Goal: Task Accomplishment & Management: Manage account settings

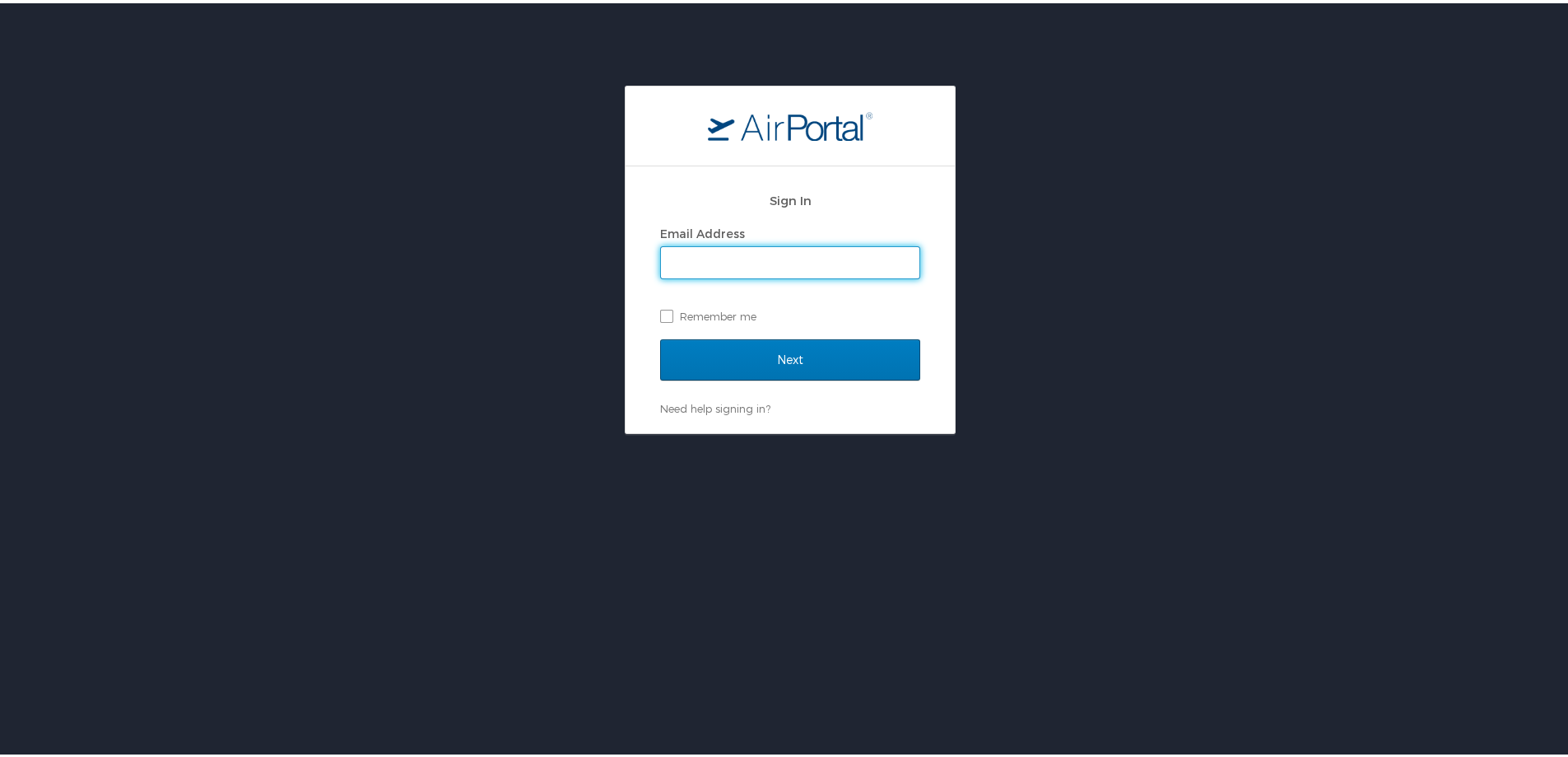
type input "heidi.munson@cbtravel.com"
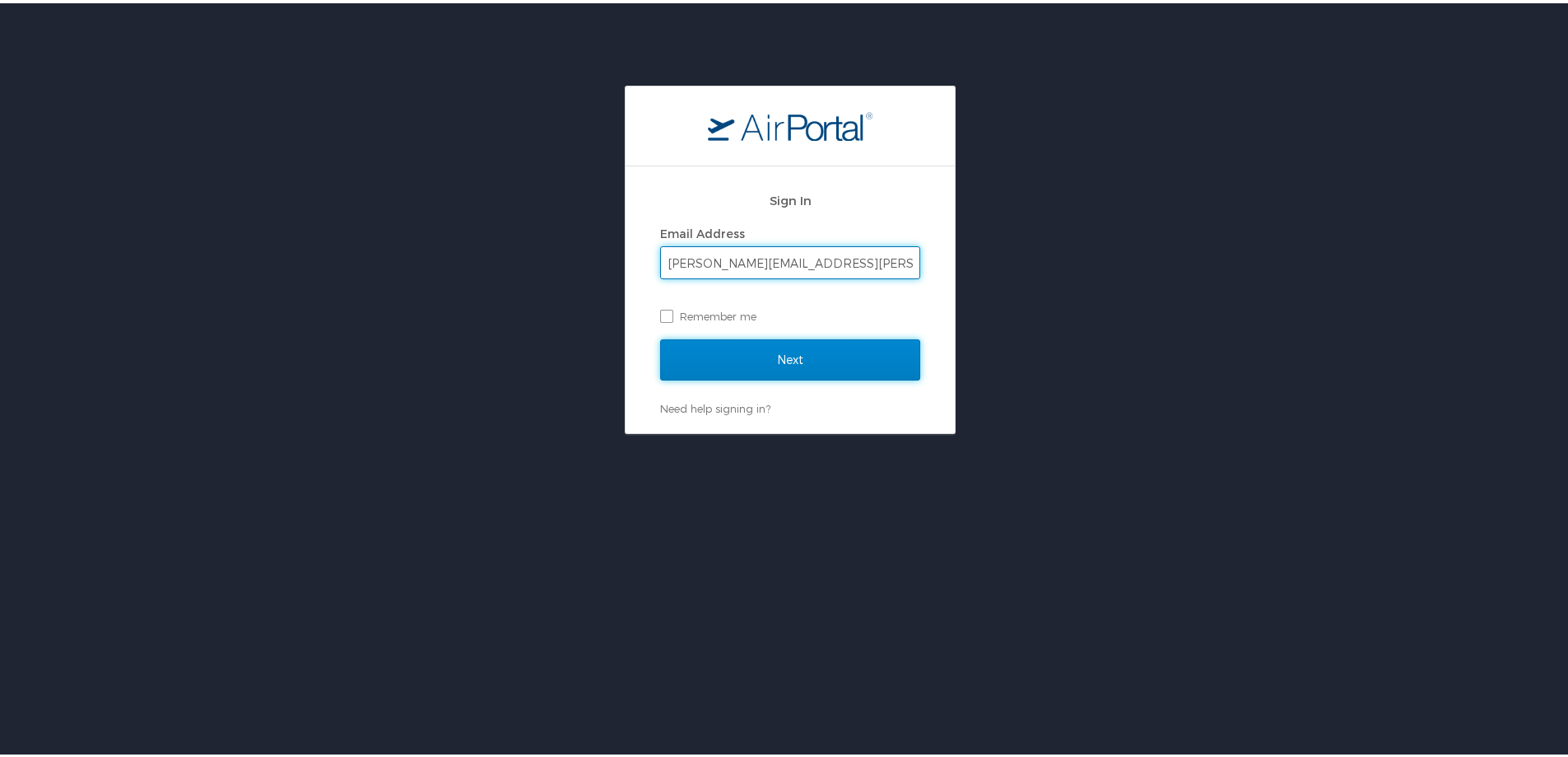
click at [773, 364] on input "Next" at bounding box center [791, 356] width 260 height 41
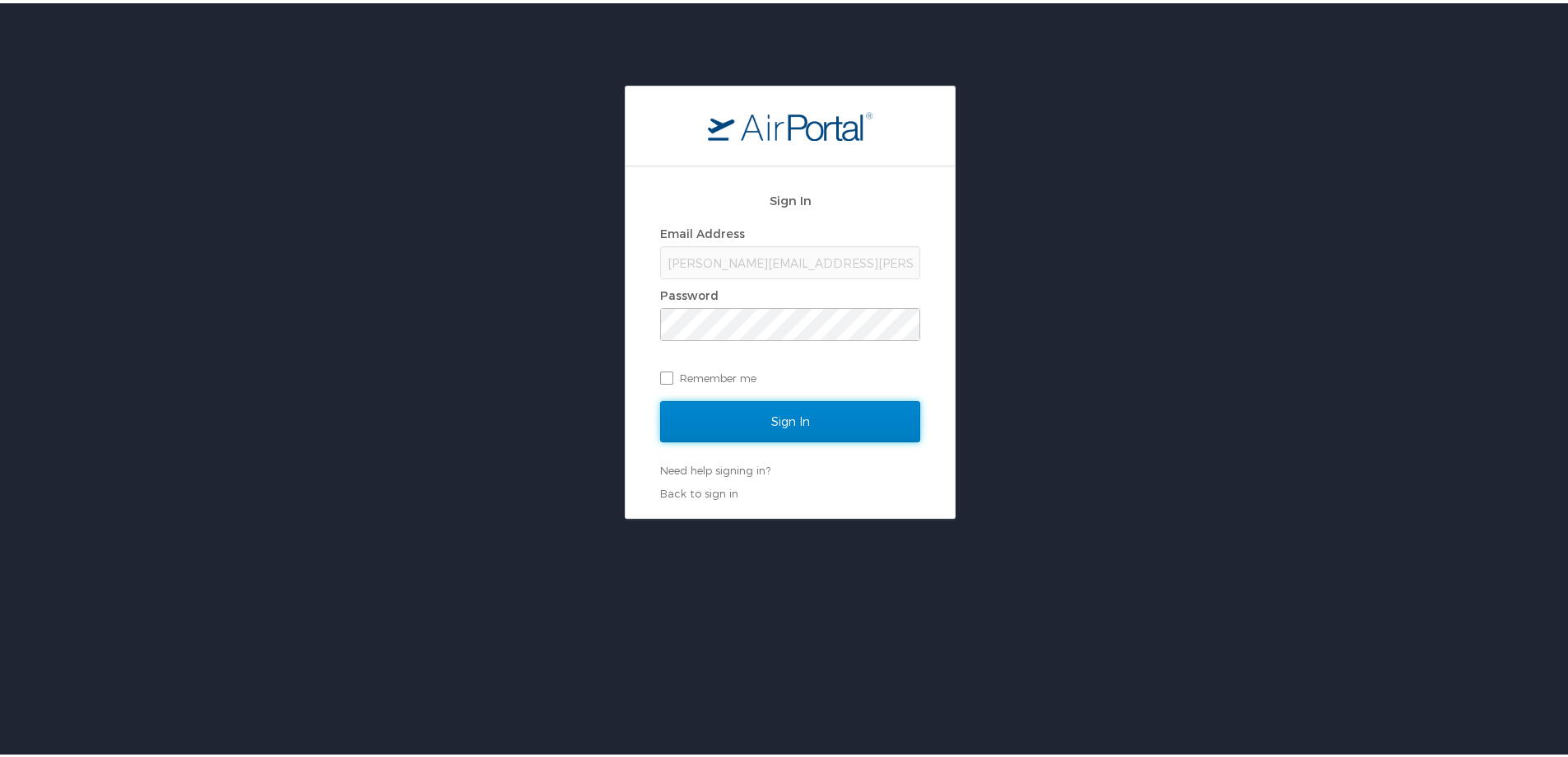
click at [746, 412] on input "Sign In" at bounding box center [791, 419] width 260 height 41
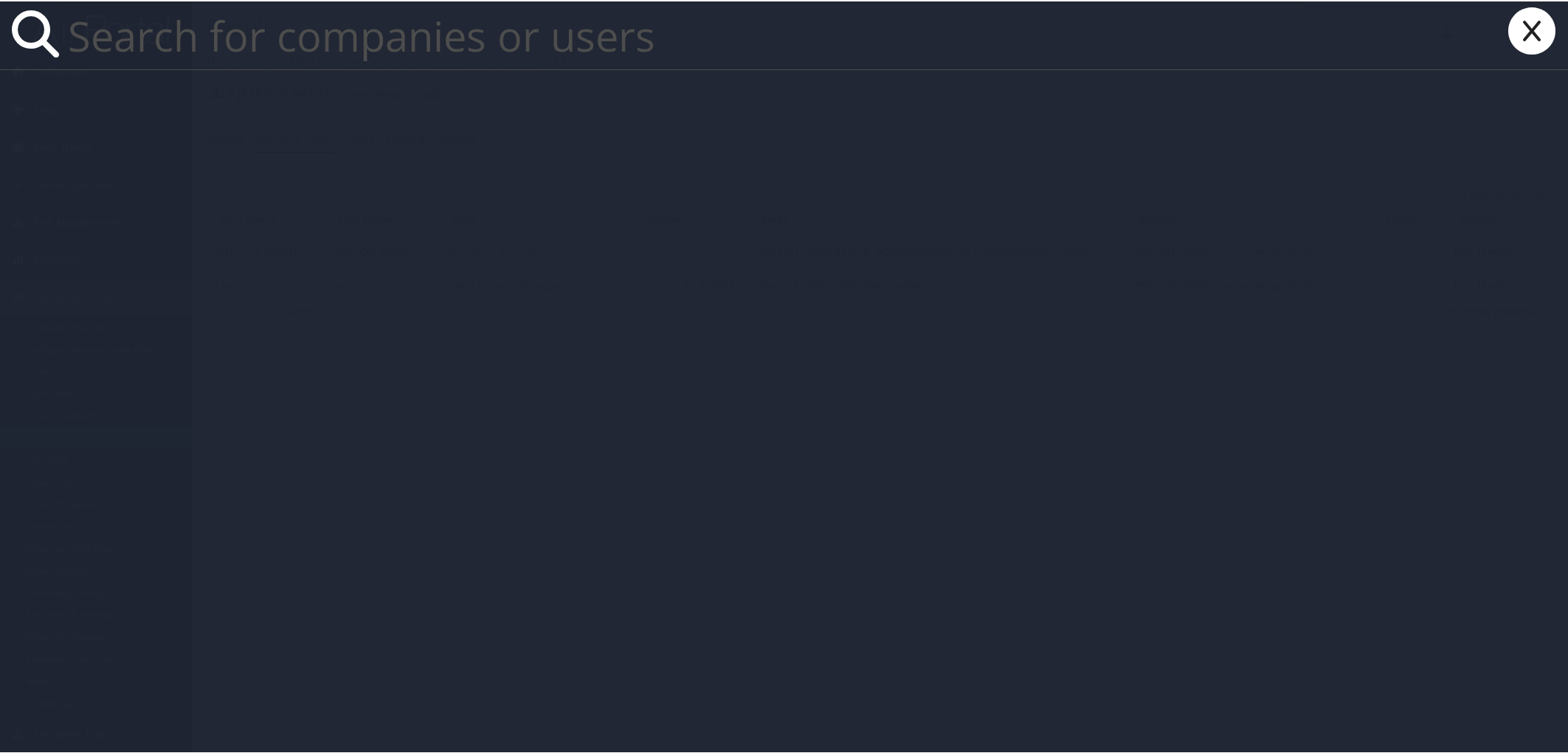
paste input "Sean Monson"
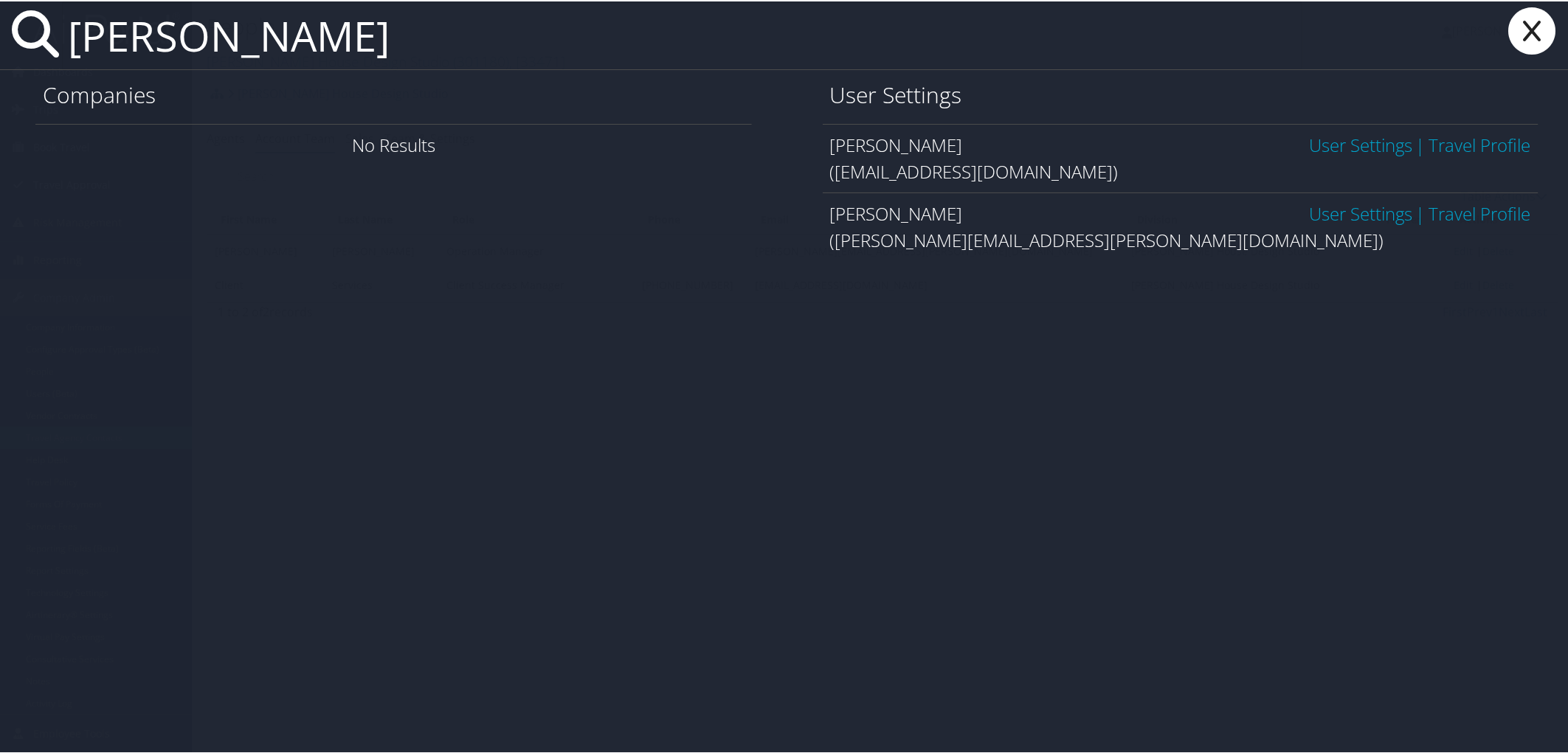
type input "Sean Monson"
click at [1340, 137] on link "User Settings" at bounding box center [1360, 144] width 103 height 24
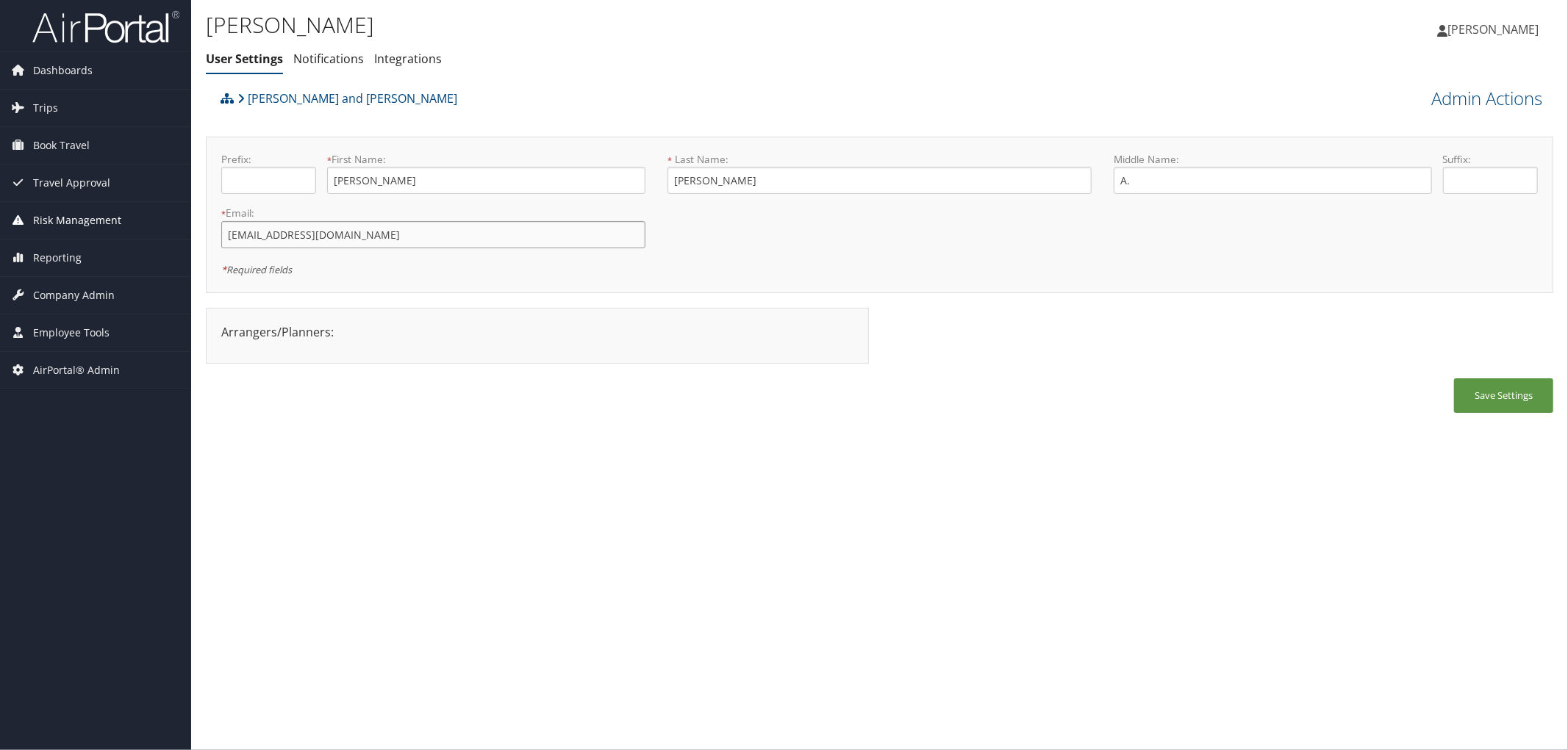
drag, startPoint x: 409, startPoint y: 230, endPoint x: 163, endPoint y: 233, distance: 246.0
click at [163, 233] on div "Dashboards AirPortal 360™ (Manager) AirPortal 360™ (Agent) My Travel Dashboard …" at bounding box center [784, 375] width 1568 height 750
click at [1530, 91] on link "Admin Actions" at bounding box center [1486, 98] width 111 height 25
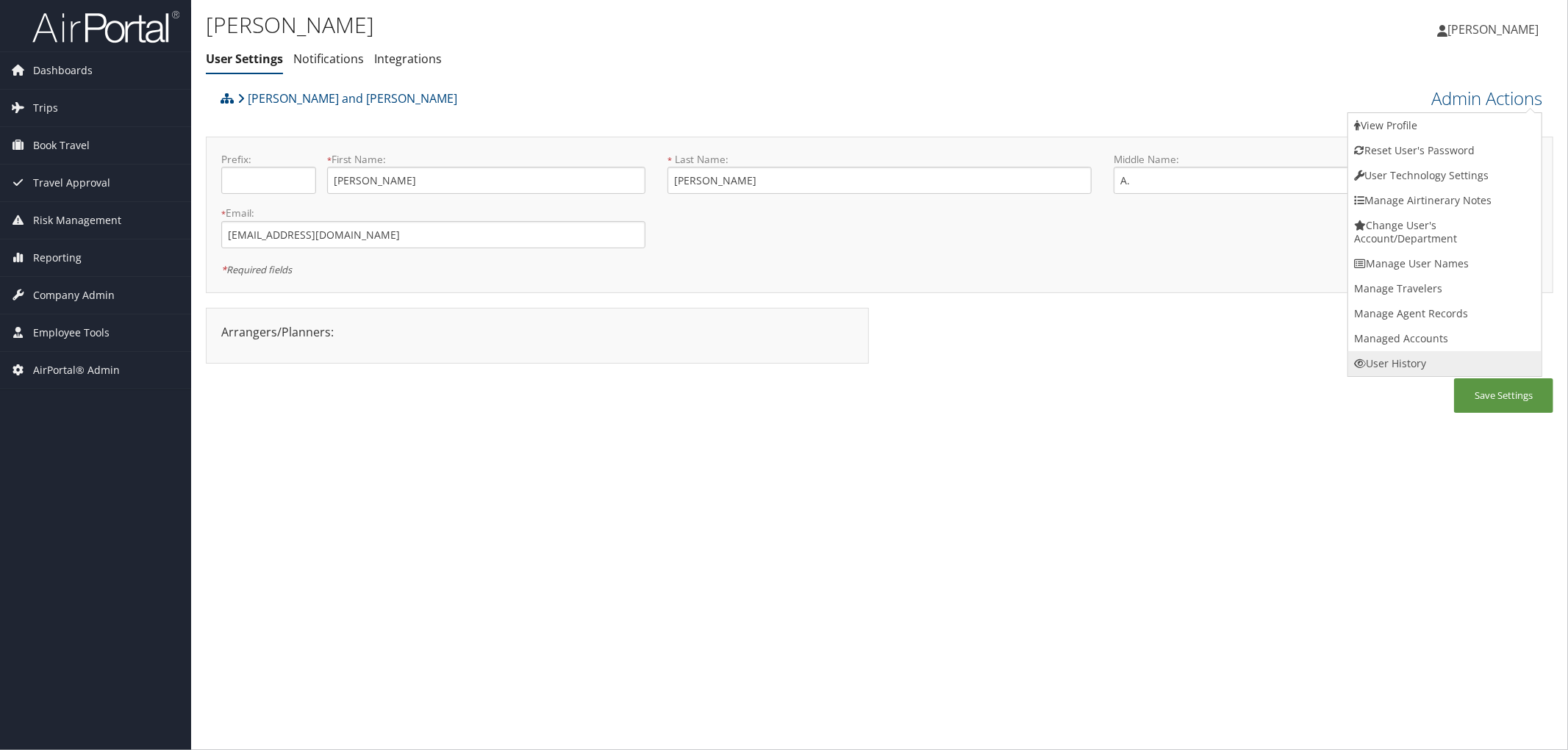
click at [1388, 364] on link "User History" at bounding box center [1444, 364] width 193 height 25
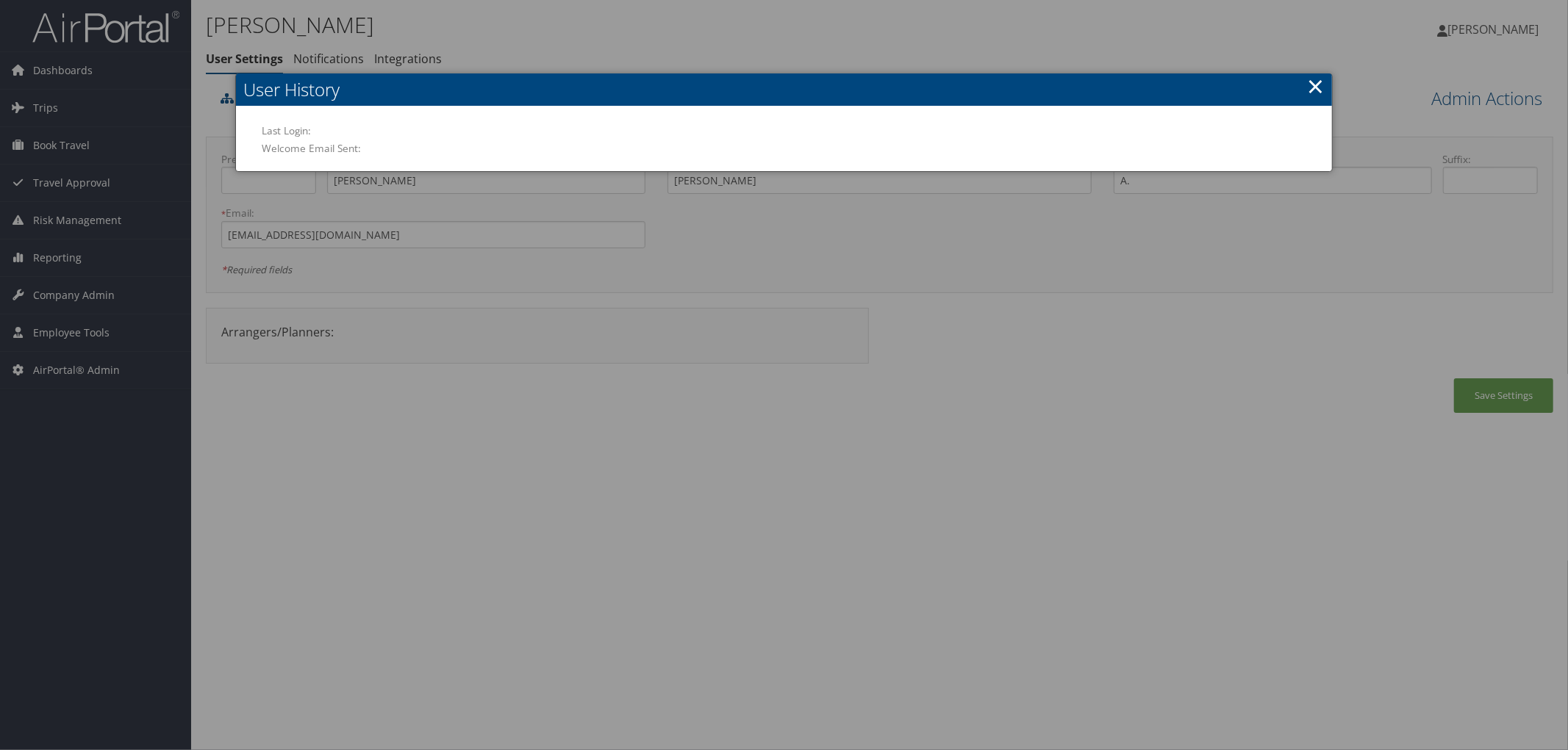
click at [1316, 77] on link "×" at bounding box center [1315, 86] width 17 height 29
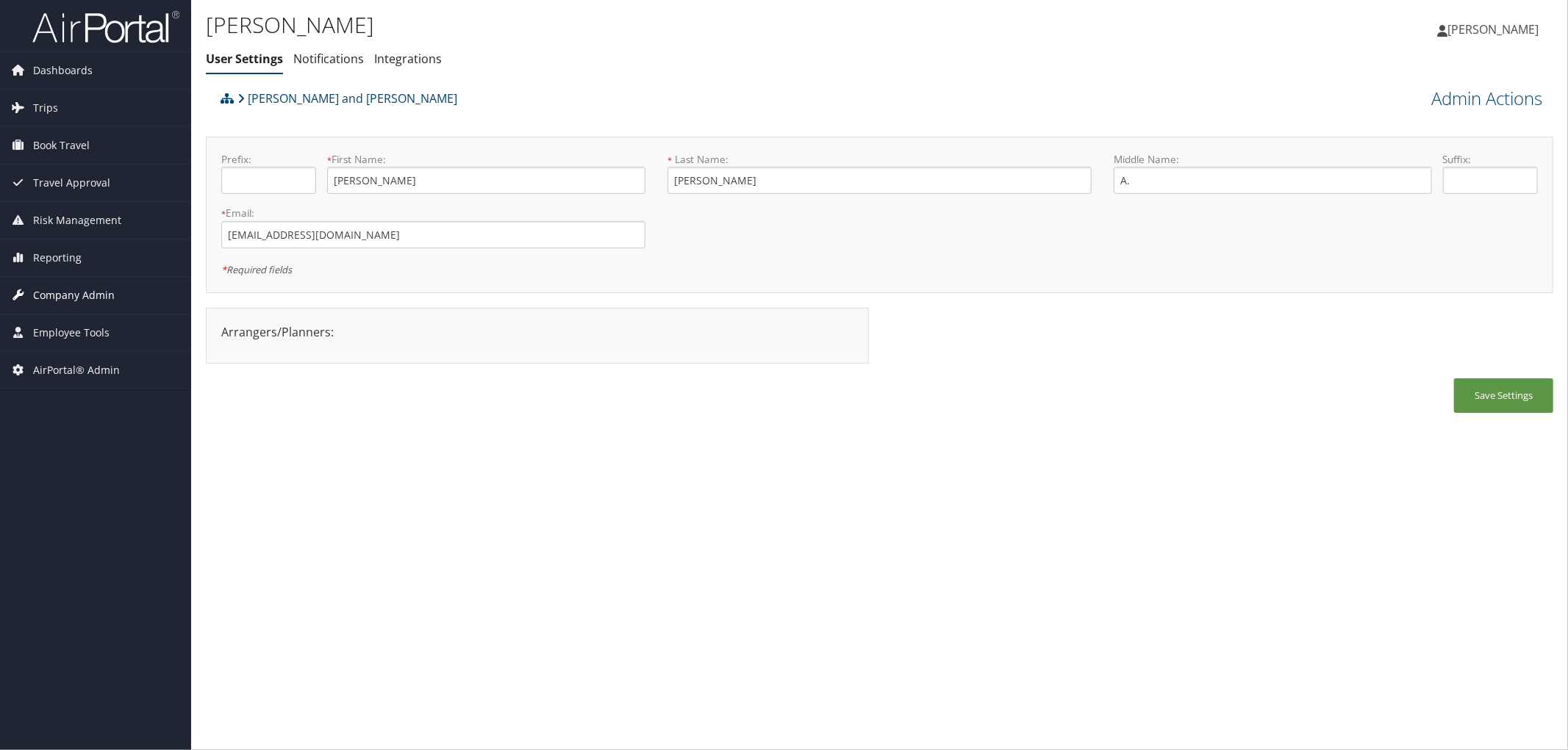
click at [74, 293] on span "Company Admin" at bounding box center [73, 295] width 82 height 37
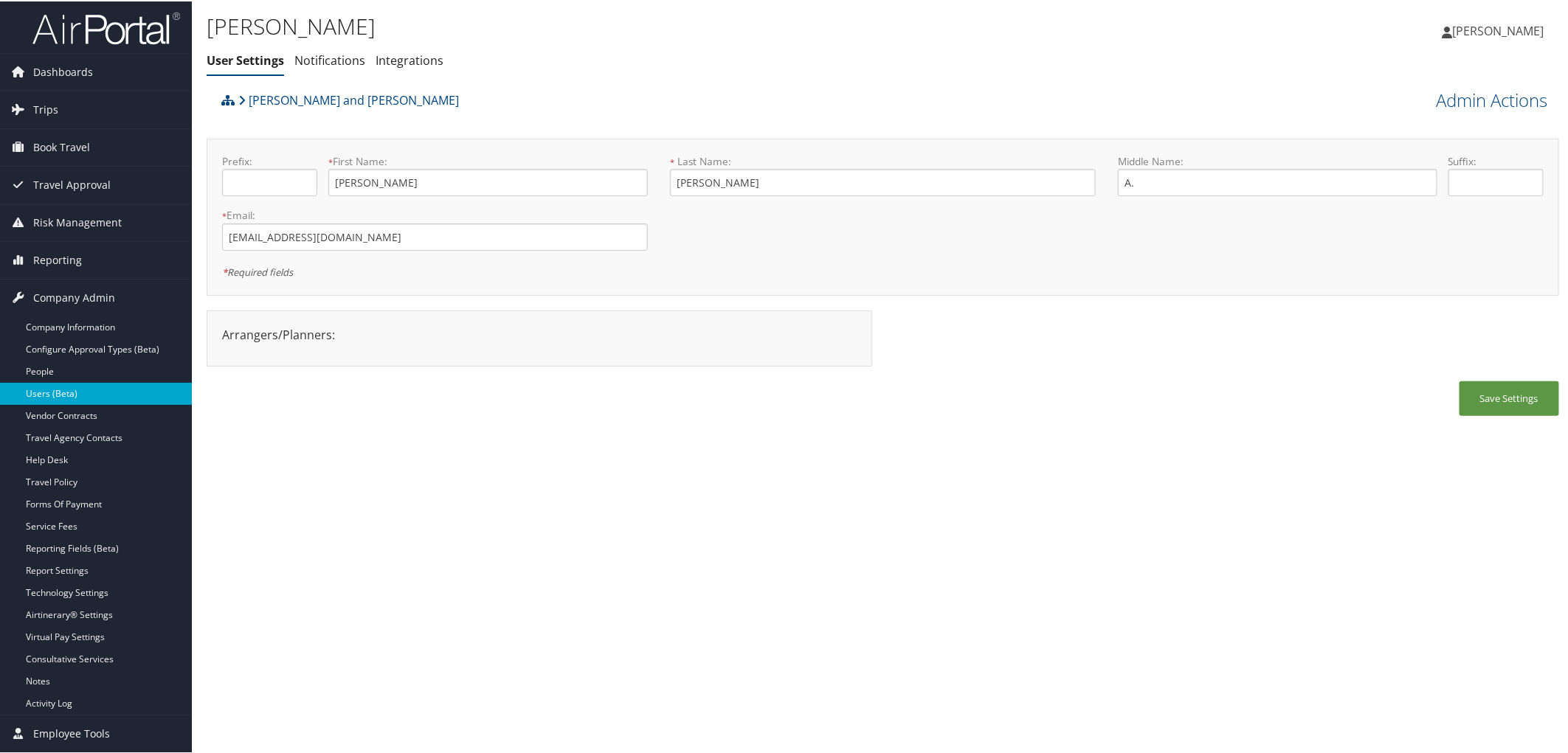
click at [52, 395] on link "Users (Beta)" at bounding box center [95, 393] width 192 height 22
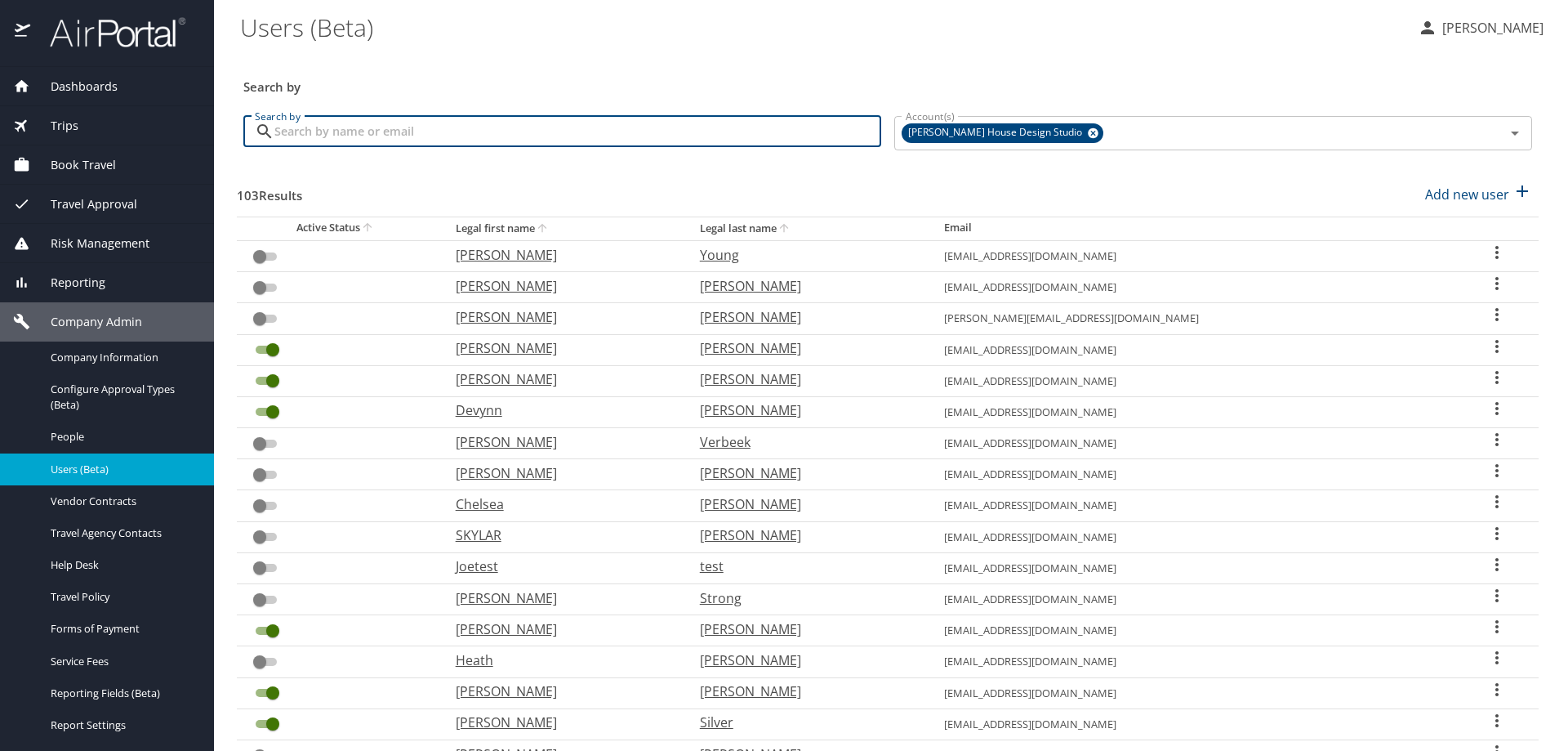
click at [307, 139] on input "Search by" at bounding box center [578, 131] width 607 height 31
paste input "[EMAIL_ADDRESS][DOMAIN_NAME]"
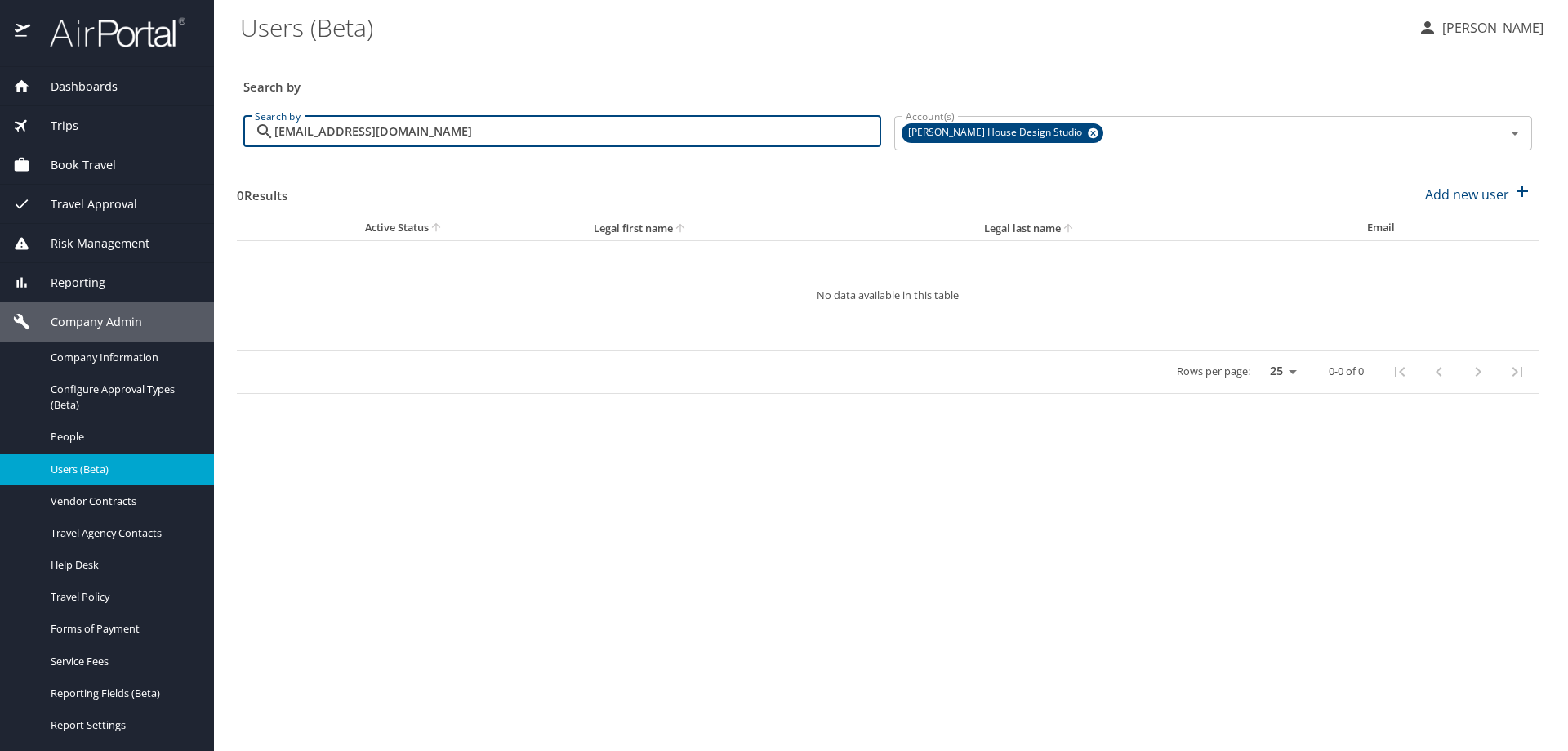
drag, startPoint x: 466, startPoint y: 129, endPoint x: 735, endPoint y: 135, distance: 269.1
click at [386, 138] on input "[EMAIL_ADDRESS][DOMAIN_NAME]" at bounding box center [578, 131] width 607 height 31
click at [1087, 135] on icon at bounding box center [1093, 133] width 12 height 18
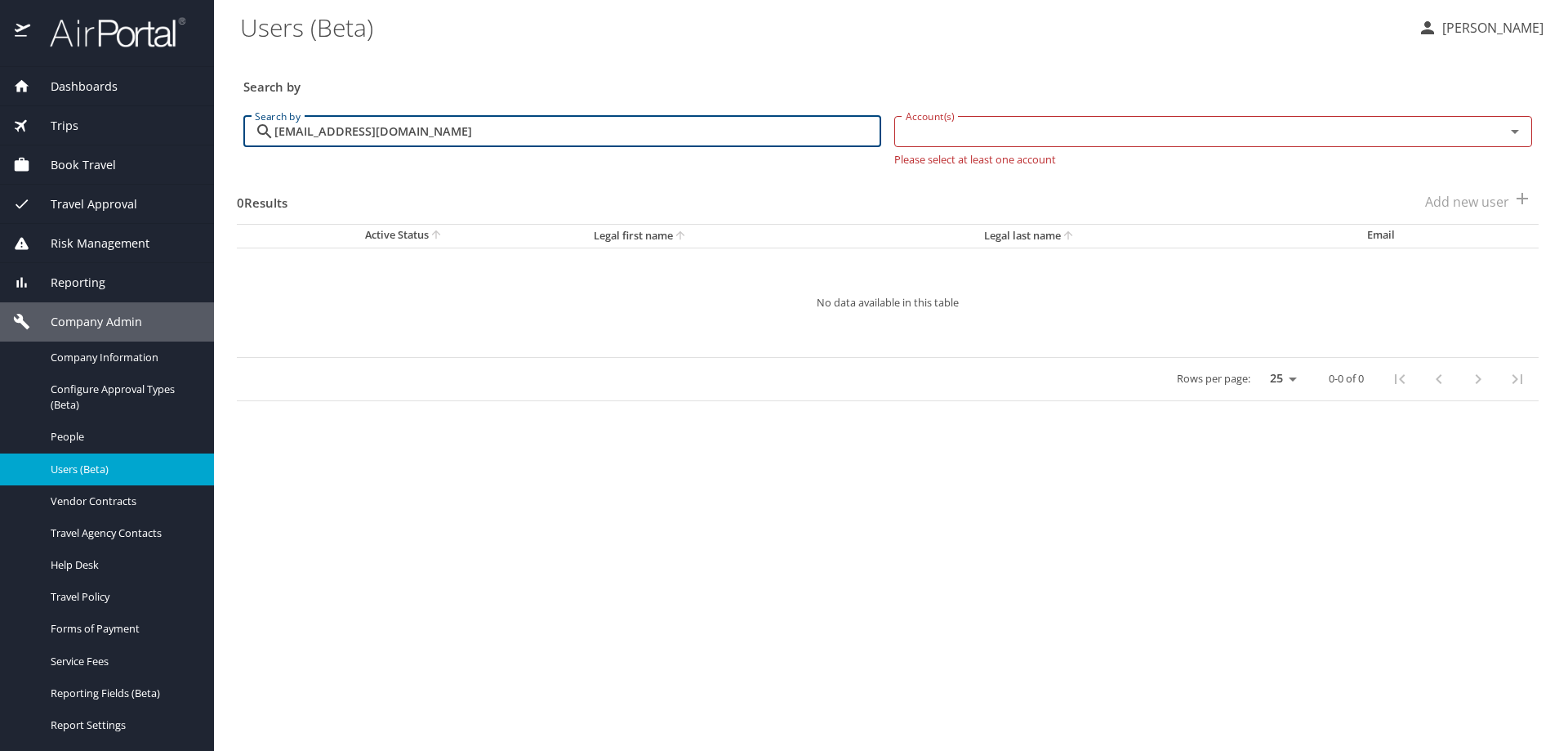
type input "[EMAIL_ADDRESS][DOMAIN_NAME]"
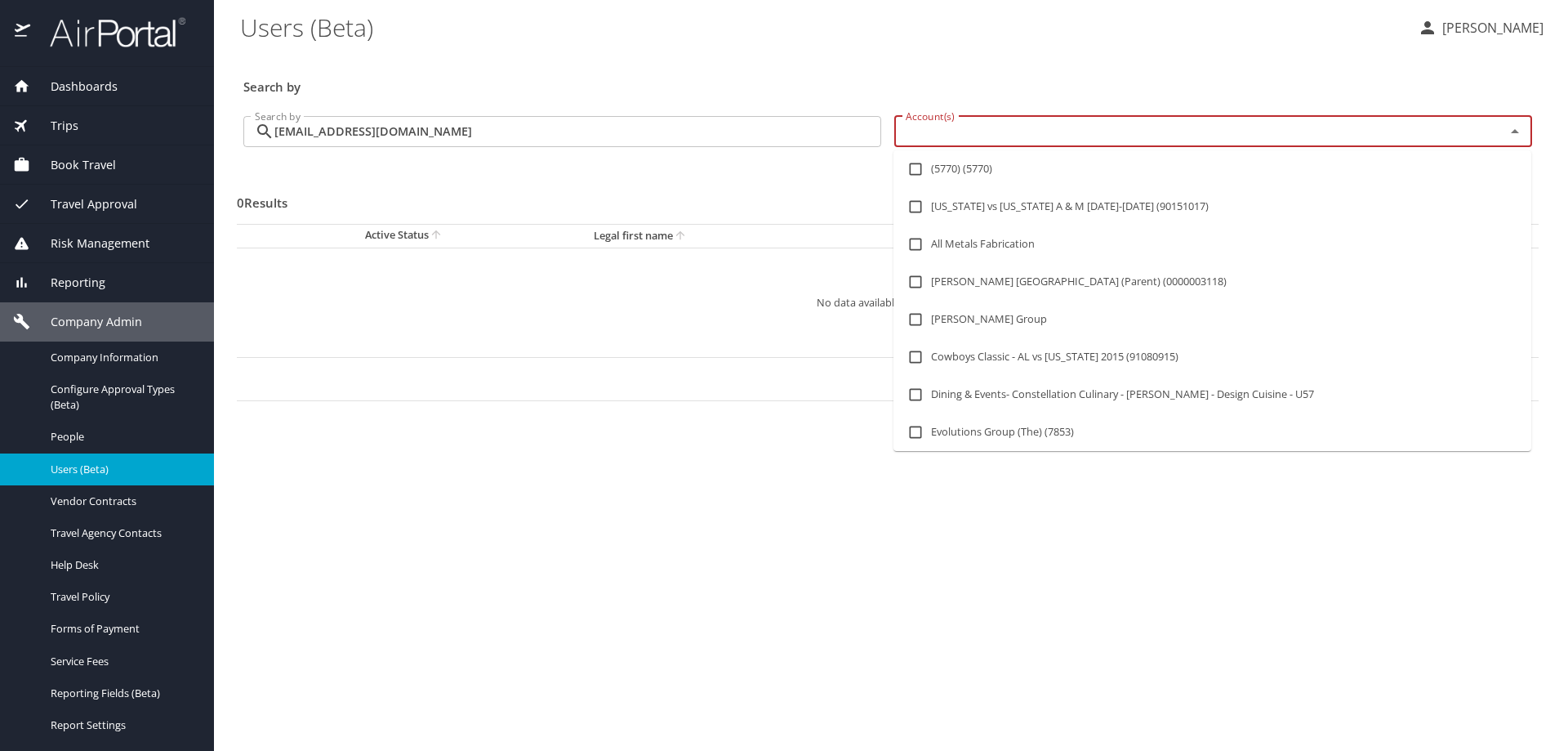
click at [1013, 141] on input "Account(s)" at bounding box center [1189, 131] width 580 height 22
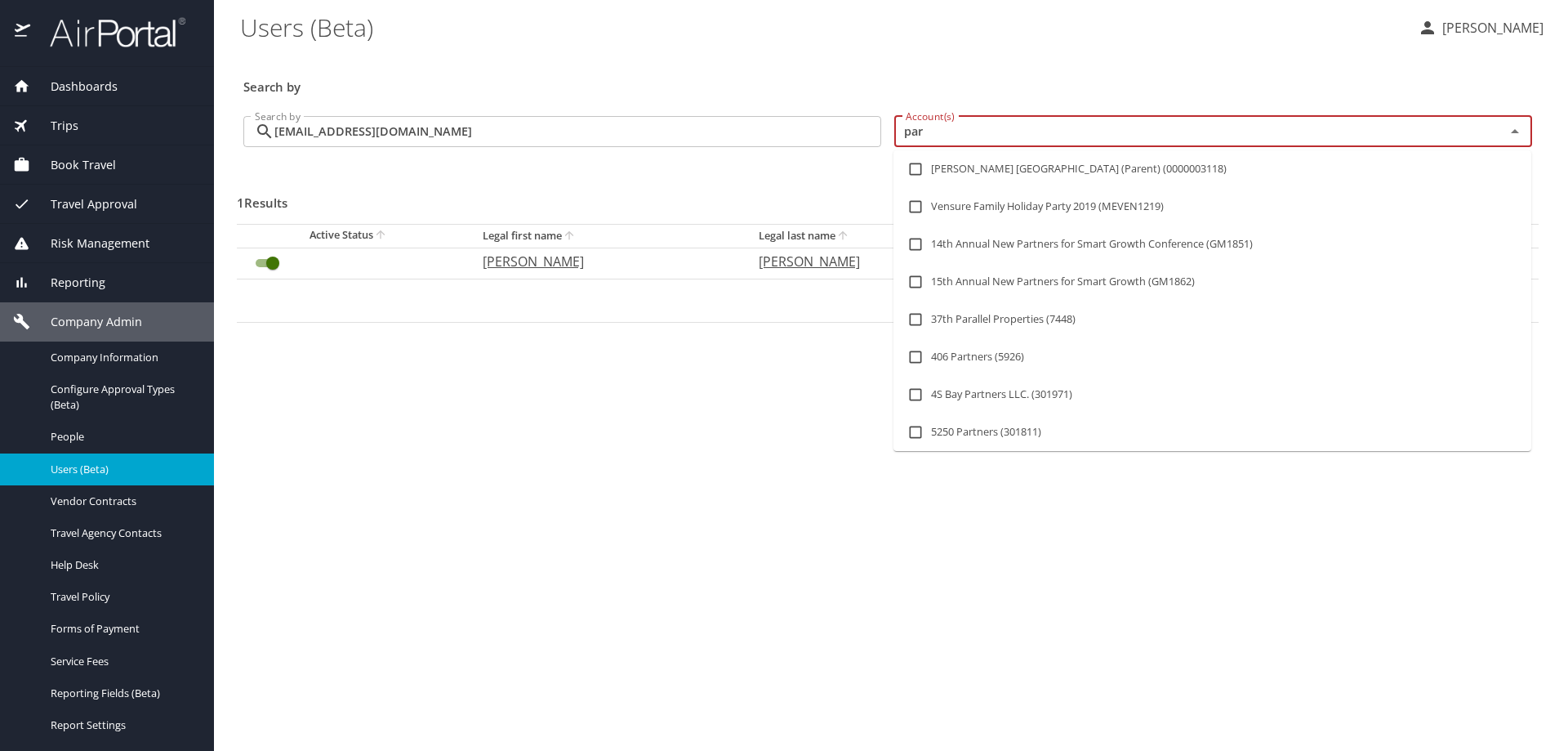
type input "pars"
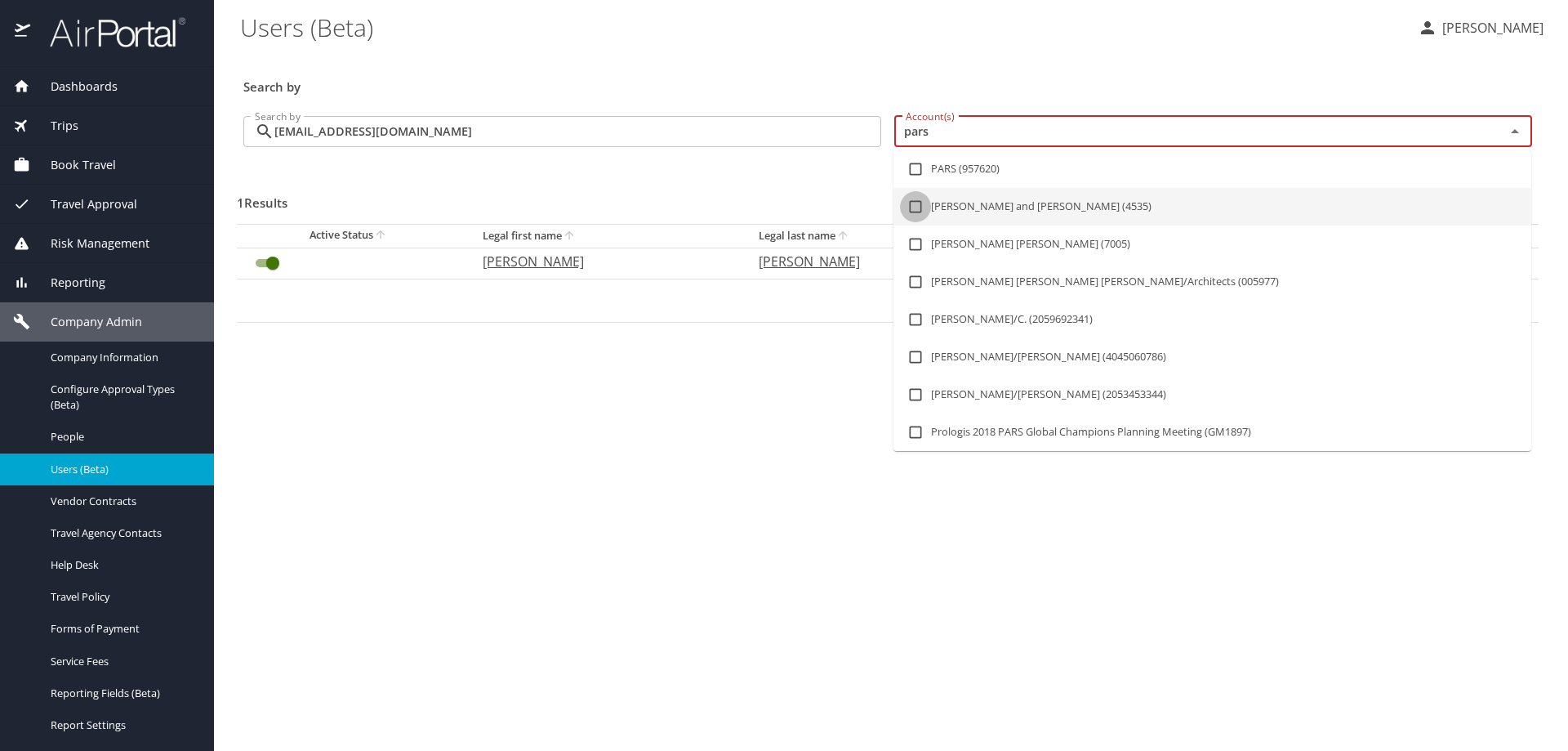
click at [914, 209] on input "checkbox" at bounding box center [915, 206] width 31 height 31
checkbox input "true"
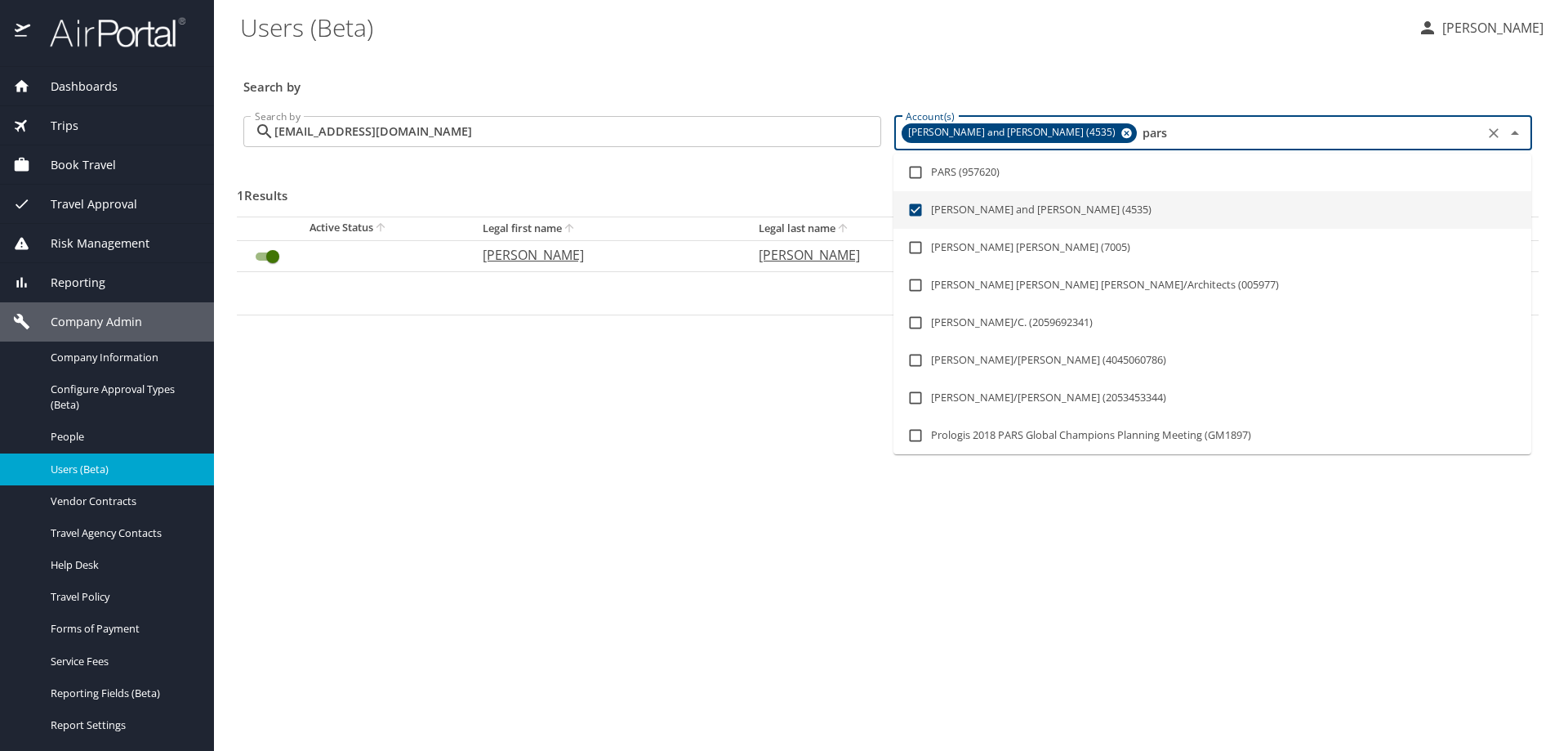
type input "pars"
click at [620, 370] on main "Users (Beta) Heidi Munson Search by Search by smonson@parsonsbehle.com Search b…" at bounding box center [891, 375] width 1355 height 751
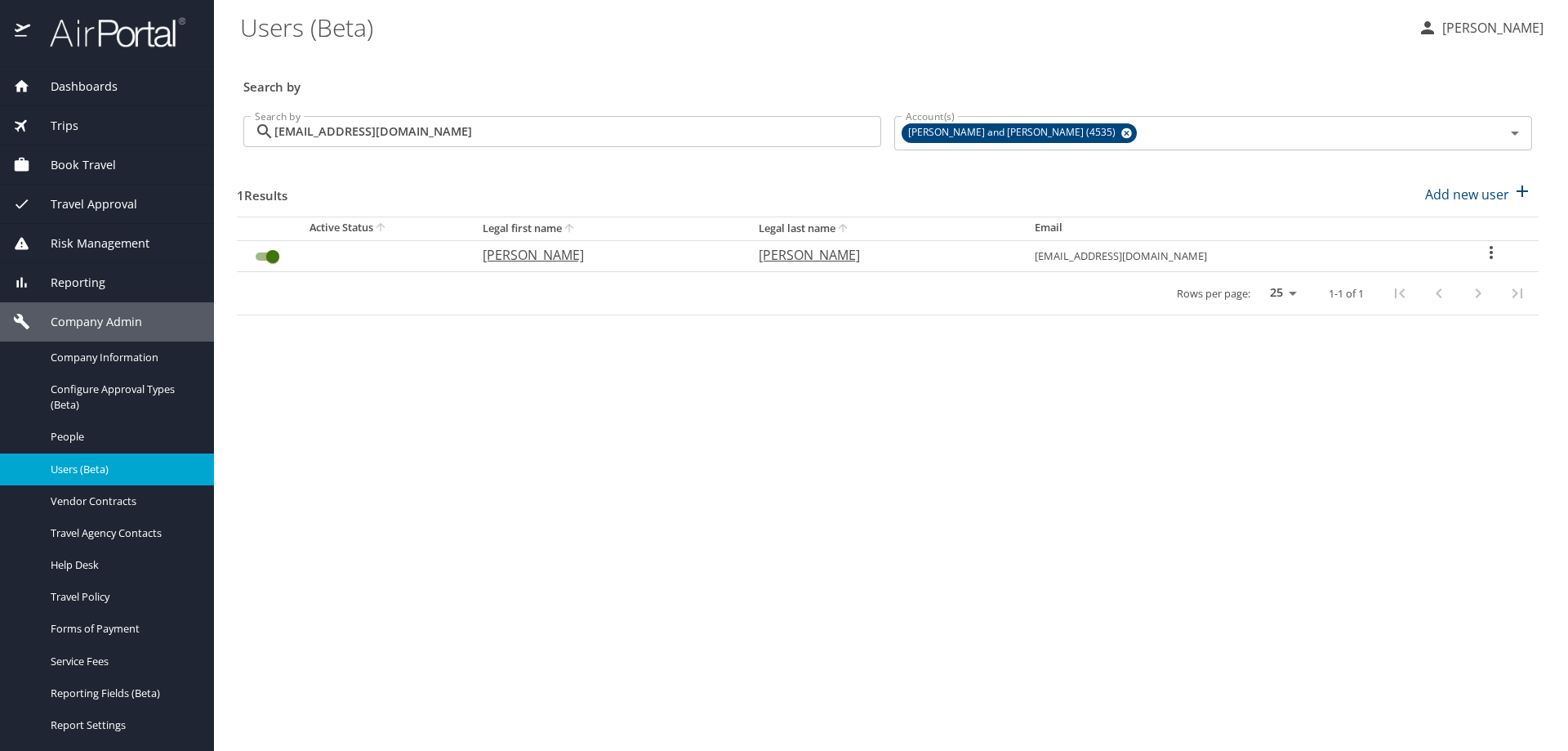
click at [1490, 252] on icon "User Search Table" at bounding box center [1491, 253] width 3 height 13
click at [1419, 282] on p "View history" at bounding box center [1398, 284] width 75 height 20
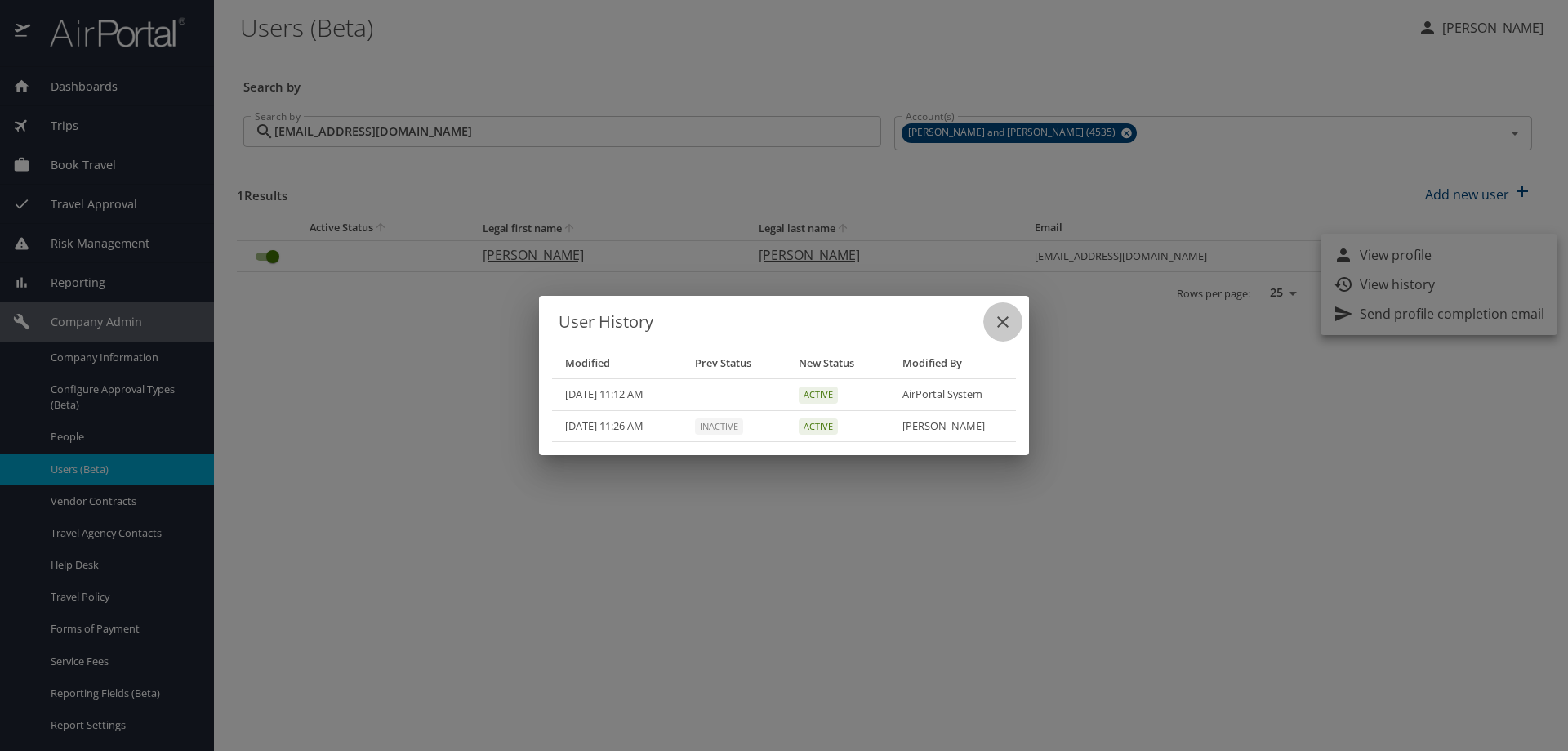
click at [999, 320] on icon "close" at bounding box center [1002, 322] width 20 height 20
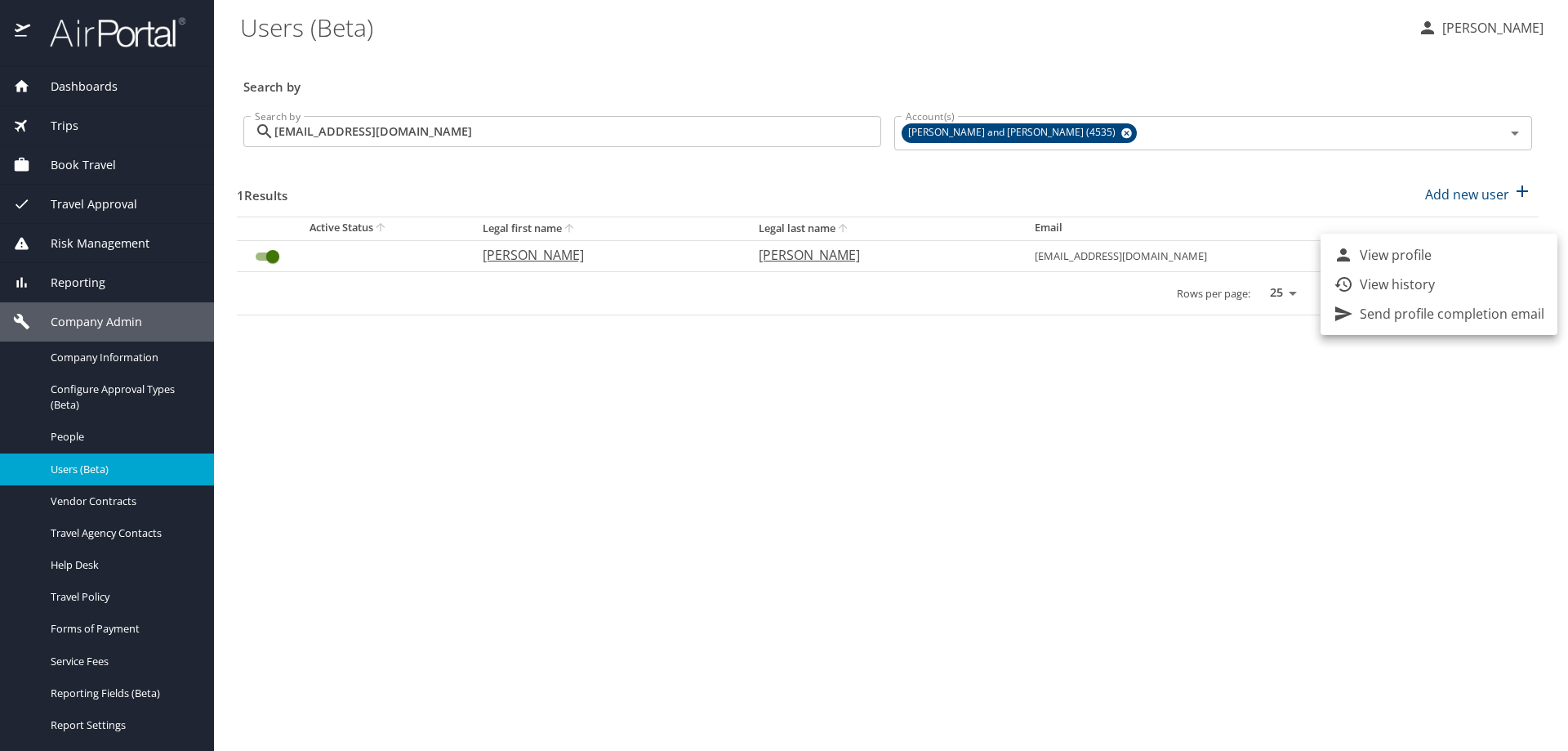
click at [1335, 189] on div at bounding box center [784, 375] width 1568 height 751
click at [1494, 253] on icon "User Search Table" at bounding box center [1491, 252] width 20 height 20
click at [1433, 259] on li "View profile" at bounding box center [1439, 254] width 237 height 29
select select "US"
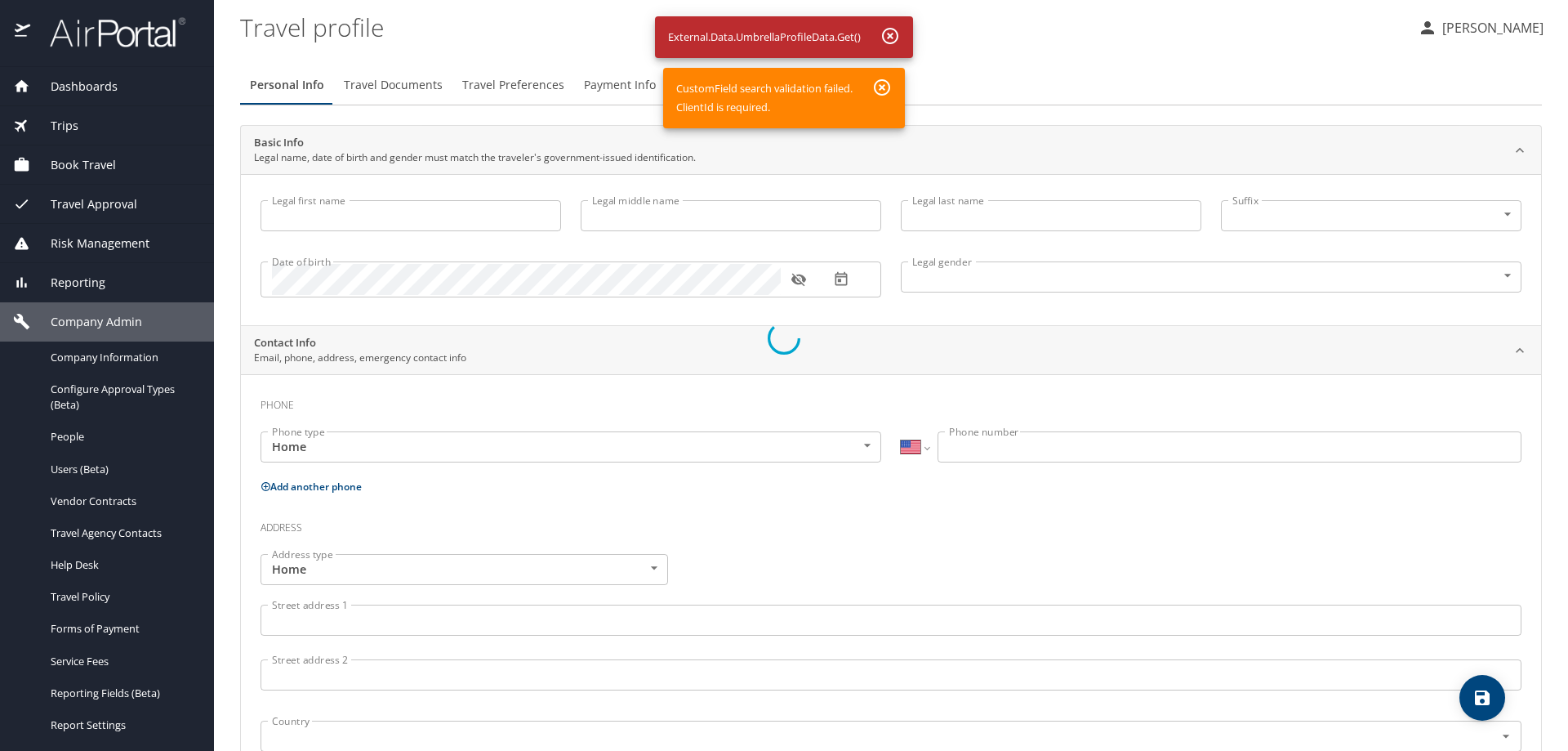
click at [101, 31] on div at bounding box center [784, 338] width 1568 height 826
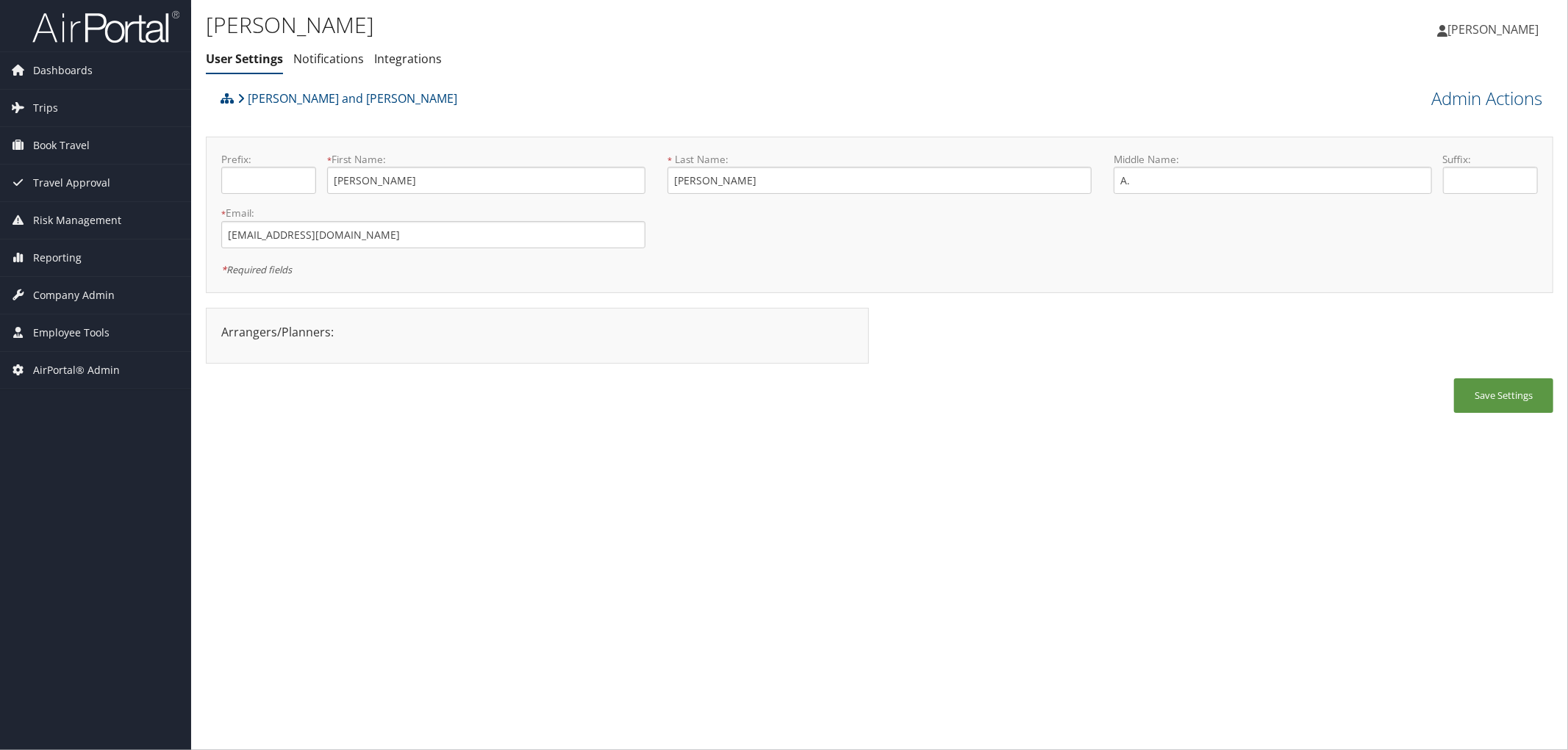
click at [724, 419] on div "Save Settings" at bounding box center [879, 403] width 1347 height 50
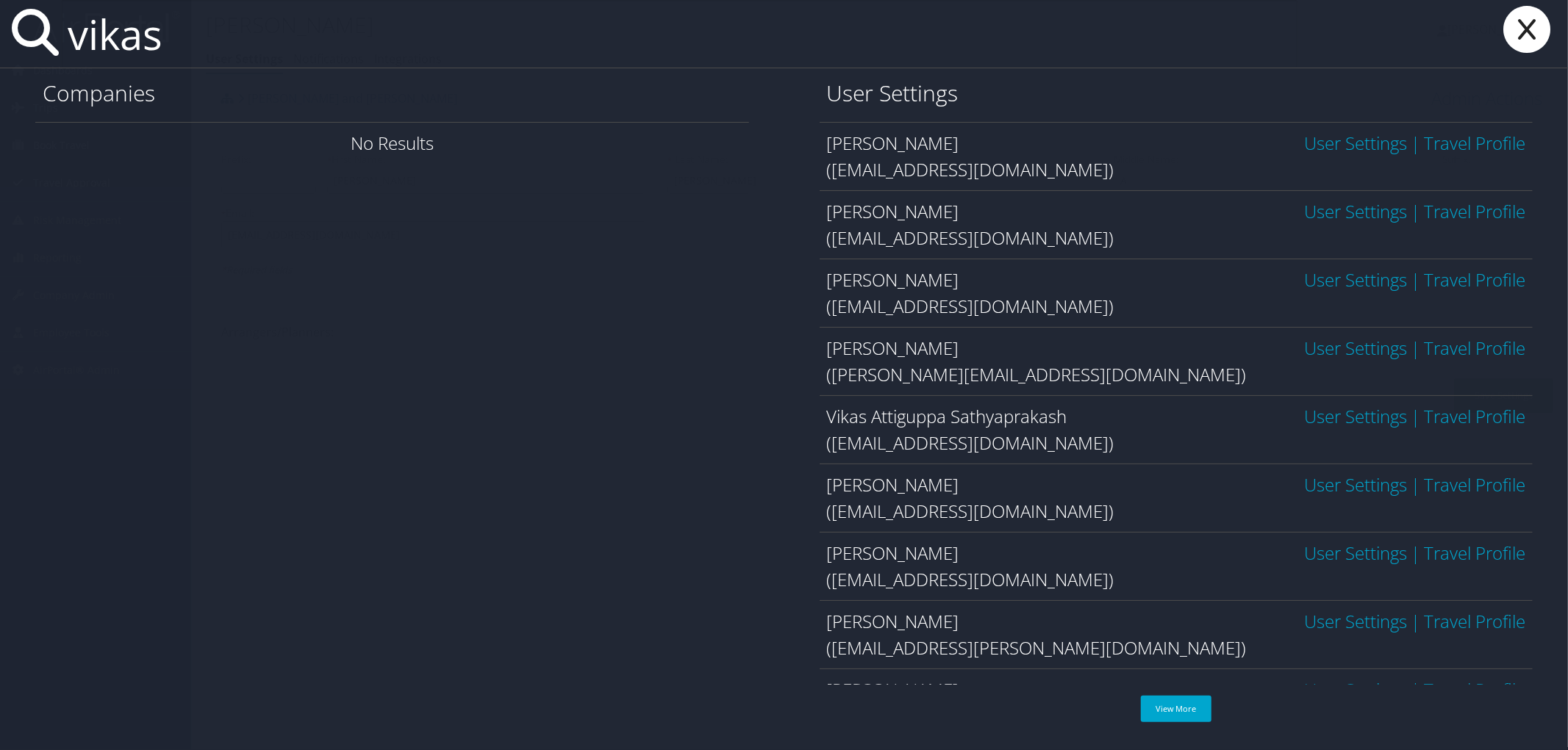
type input "vikas"
